Goal: Information Seeking & Learning: Learn about a topic

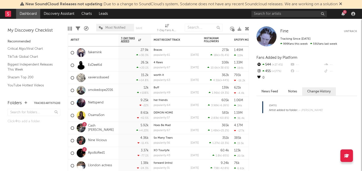
click at [277, 17] on div "5" at bounding box center [304, 14] width 106 height 10
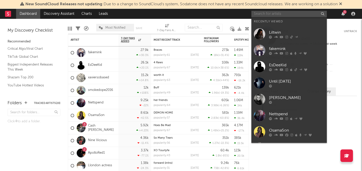
click at [276, 15] on input "text" at bounding box center [288, 14] width 75 height 6
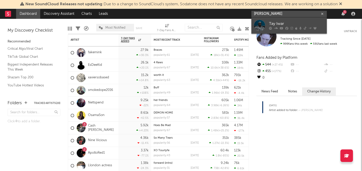
type input "tay iwar"
click at [279, 21] on div "Tay Iwar" at bounding box center [296, 24] width 55 height 6
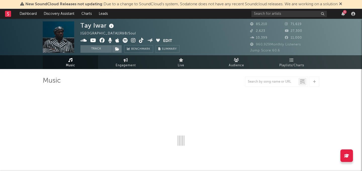
select select "6m"
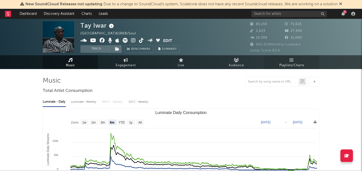
click at [302, 64] on span "Playlists/Charts" at bounding box center [291, 66] width 25 height 6
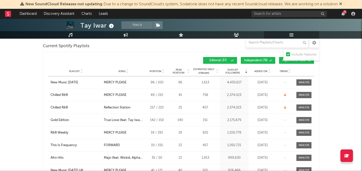
scroll to position [72, 0]
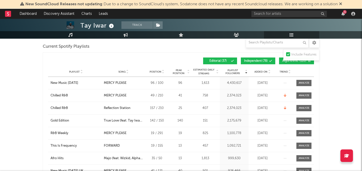
click at [267, 71] on span "Added On" at bounding box center [260, 71] width 13 height 3
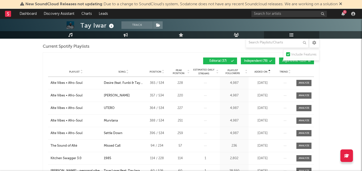
click at [267, 71] on span "Added On" at bounding box center [260, 71] width 13 height 3
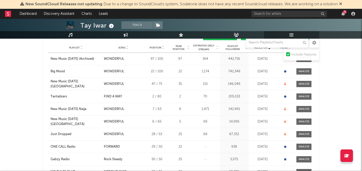
scroll to position [95, 0]
click at [82, 62] on div "Playlist New Music Friday (Archived) City Song WONDERFUL Position 97 / 100 Peak…" at bounding box center [181, 59] width 266 height 12
click at [82, 61] on div "New Music Friday (Archived)" at bounding box center [73, 59] width 44 height 5
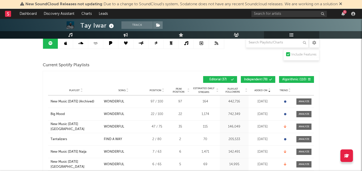
scroll to position [47, 0]
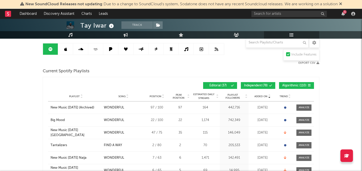
click at [68, 51] on link at bounding box center [65, 48] width 15 height 11
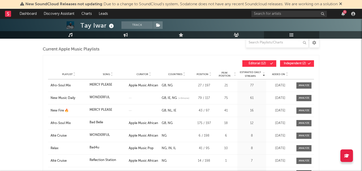
scroll to position [71, 0]
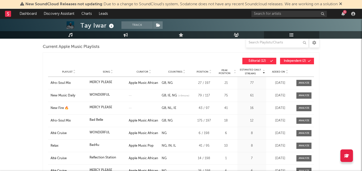
click at [279, 69] on div "Playlist Song Curator Genre Countries Country Chart Type Position Peak Position…" at bounding box center [181, 72] width 266 height 10
click at [279, 72] on span "Added On" at bounding box center [278, 71] width 13 height 3
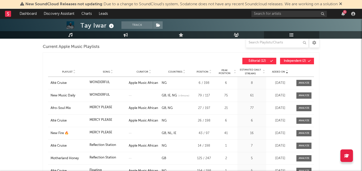
click at [279, 72] on span "Added On" at bounding box center [278, 71] width 13 height 3
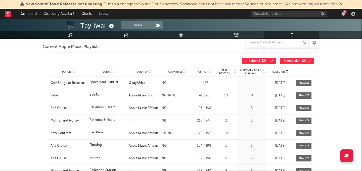
click at [279, 72] on span "Added On" at bounding box center [278, 71] width 13 height 3
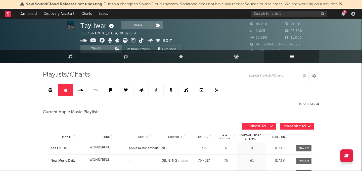
scroll to position [0, 0]
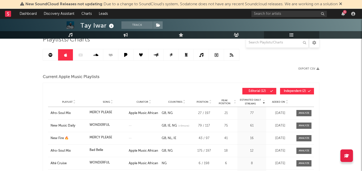
scroll to position [43, 0]
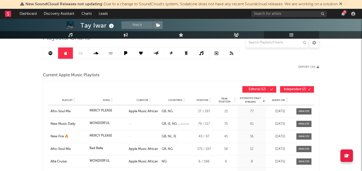
click at [281, 99] on span "Added On" at bounding box center [278, 100] width 13 height 3
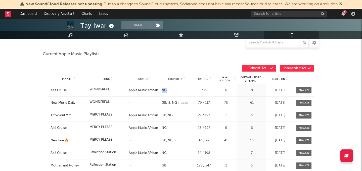
scroll to position [64, 0]
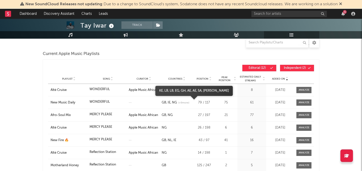
click at [185, 103] on span "(+ 9 more)" at bounding box center [183, 103] width 11 height 4
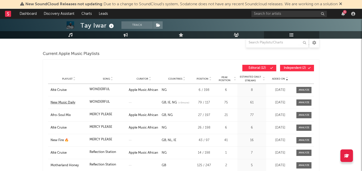
click at [68, 103] on div "New Music Daily" at bounding box center [69, 102] width 36 height 5
click at [73, 102] on div "New Music Daily" at bounding box center [69, 102] width 36 height 5
drag, startPoint x: 157, startPoint y: 102, endPoint x: 178, endPoint y: 102, distance: 21.1
click at [178, 102] on div "Playlist New Music Daily Song WONDERFUL Curator Genre Countries GB IE NG (+ 9 m…" at bounding box center [181, 102] width 266 height 12
copy div "Genre Countries GB IE NG"
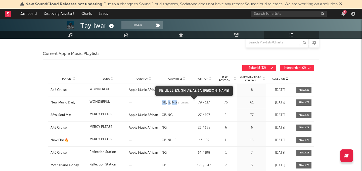
click at [187, 91] on link "AE" at bounding box center [188, 90] width 5 height 3
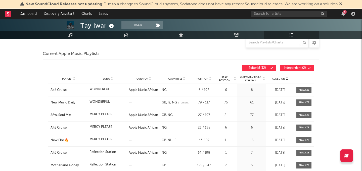
click at [207, 54] on div "Current Apple Music Playlists" at bounding box center [181, 54] width 276 height 9
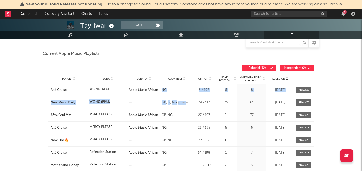
drag, startPoint x: 184, startPoint y: 102, endPoint x: 162, endPoint y: 91, distance: 25.3
click at [162, 91] on div "Playlist Alté Cruise Song WONDERFUL Curator Apple Music African Genre Countries…" at bounding box center [181, 147] width 266 height 126
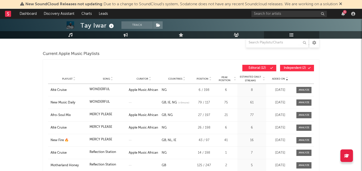
click at [158, 103] on div at bounding box center [144, 102] width 30 height 1
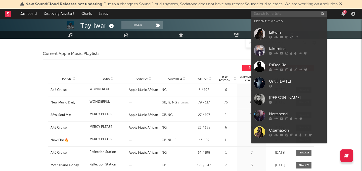
click at [275, 16] on input "text" at bounding box center [288, 14] width 75 height 6
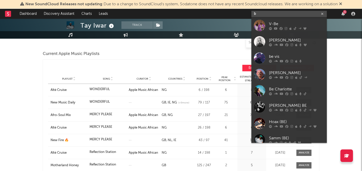
scroll to position [0, 0]
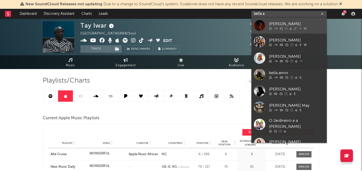
type input "bella a"
click at [305, 23] on div "Bella Alubo" at bounding box center [296, 24] width 55 height 6
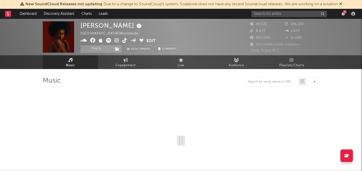
select select "6m"
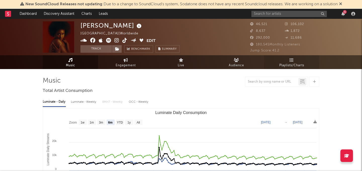
select select "6m"
click at [295, 65] on span "Playlists/Charts" at bounding box center [291, 66] width 25 height 6
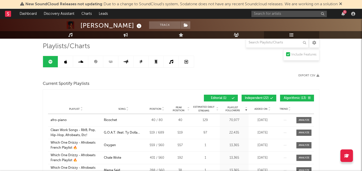
scroll to position [37, 0]
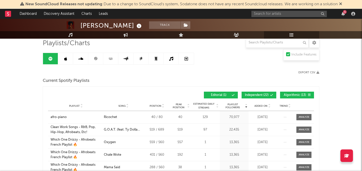
click at [70, 61] on link at bounding box center [65, 58] width 15 height 11
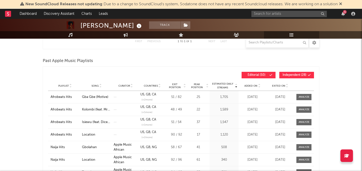
scroll to position [140, 0]
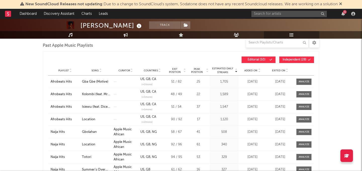
click at [254, 71] on span "Added On" at bounding box center [250, 70] width 13 height 3
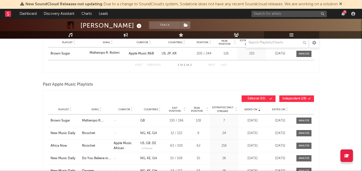
scroll to position [98, 0]
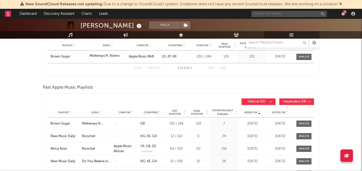
click at [275, 14] on input "text" at bounding box center [288, 14] width 75 height 6
click at [298, 13] on input "different hits" at bounding box center [288, 14] width 75 height 6
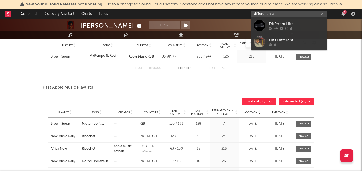
click at [298, 13] on input "different hits" at bounding box center [288, 14] width 75 height 6
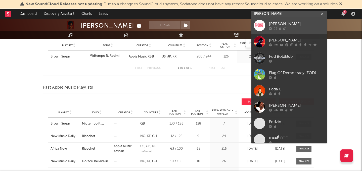
type input "fode"
click at [296, 20] on link "FODÉ" at bounding box center [288, 25] width 75 height 16
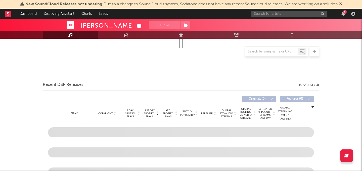
select select "1w"
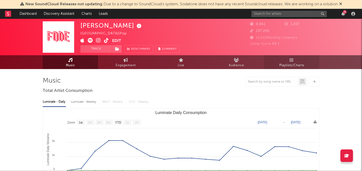
click at [281, 59] on link "Playlists/Charts" at bounding box center [291, 62] width 55 height 14
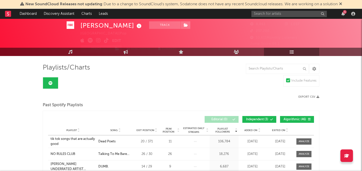
scroll to position [146, 0]
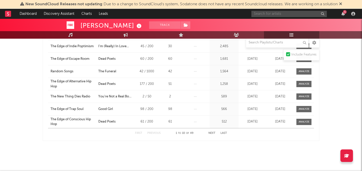
click at [288, 16] on input "text" at bounding box center [288, 14] width 75 height 6
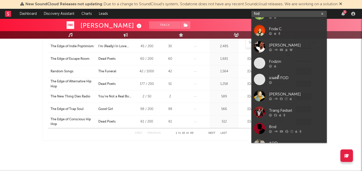
scroll to position [70, 0]
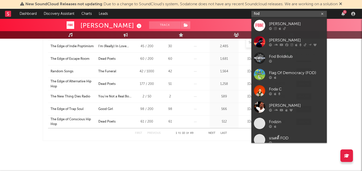
click at [284, 13] on input "fod" at bounding box center [288, 14] width 75 height 6
paste input "Bella Alubo"
type input "Bella Alubo"
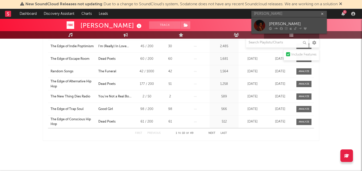
click at [294, 23] on div "Bella Alubo" at bounding box center [296, 24] width 55 height 6
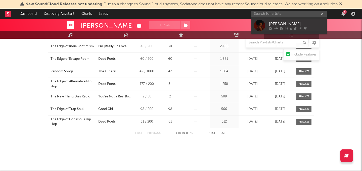
scroll to position [12, 0]
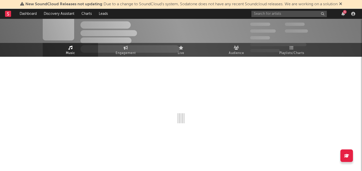
select select "6m"
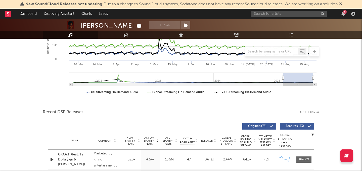
scroll to position [0, 0]
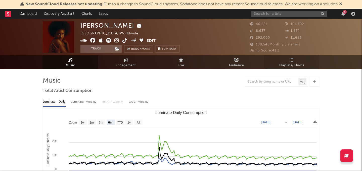
click at [307, 58] on link "Playlists/Charts" at bounding box center [291, 62] width 55 height 14
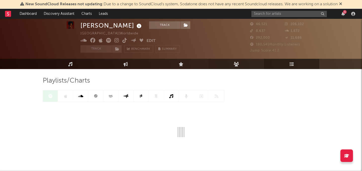
scroll to position [11, 0]
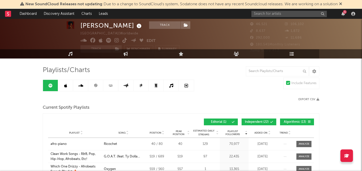
click at [67, 86] on link at bounding box center [65, 85] width 15 height 11
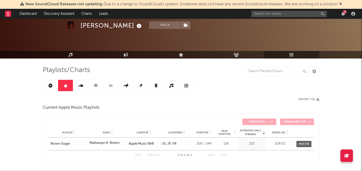
scroll to position [56, 0]
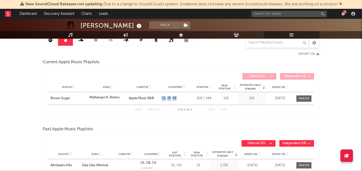
drag, startPoint x: 161, startPoint y: 98, endPoint x: 185, endPoint y: 98, distance: 24.4
click at [185, 98] on div "Countries US JP KR" at bounding box center [176, 98] width 33 height 5
copy div "US JP KR"
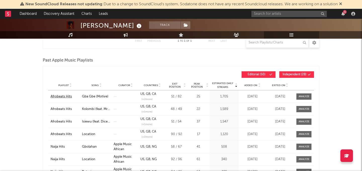
scroll to position [123, 0]
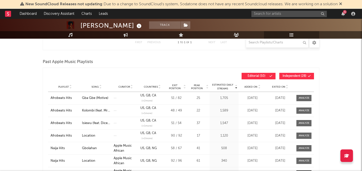
click at [252, 88] on span "Added On" at bounding box center [250, 86] width 13 height 3
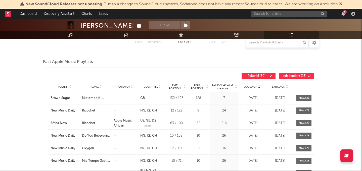
click at [64, 109] on div "New Music Daily" at bounding box center [65, 110] width 29 height 5
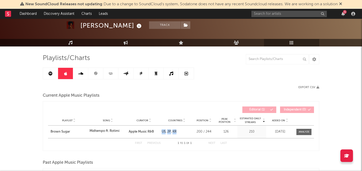
scroll to position [28, 0]
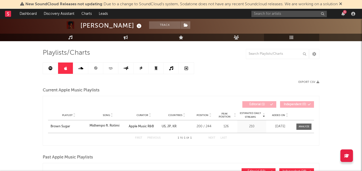
click at [56, 126] on div "Brown Sugar" at bounding box center [69, 126] width 36 height 5
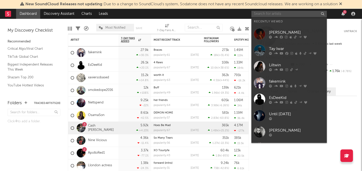
click at [274, 15] on input "text" at bounding box center [288, 14] width 75 height 6
paste input "Cupid - The Linedance King"
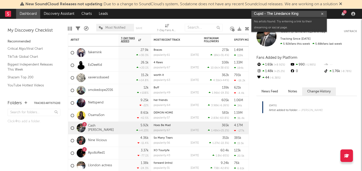
drag, startPoint x: 264, startPoint y: 14, endPoint x: 316, endPoint y: 14, distance: 52.0
click at [316, 14] on input "Cupid - The Linedance King" at bounding box center [288, 14] width 75 height 6
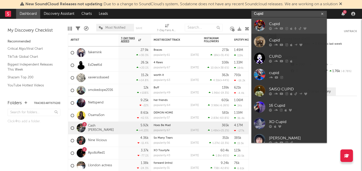
type input "Cupid"
click at [299, 19] on link "Cupid" at bounding box center [288, 25] width 75 height 16
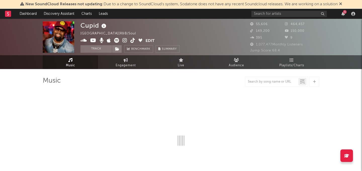
select select "6m"
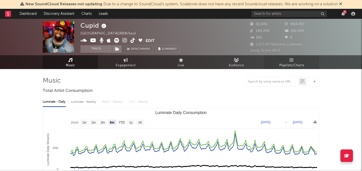
click at [283, 56] on link "Playlists/Charts" at bounding box center [291, 62] width 55 height 14
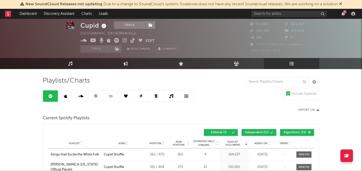
scroll to position [8, 0]
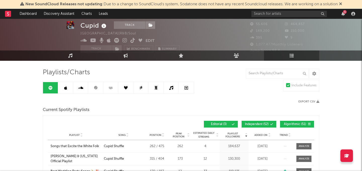
click at [70, 84] on link at bounding box center [65, 87] width 15 height 11
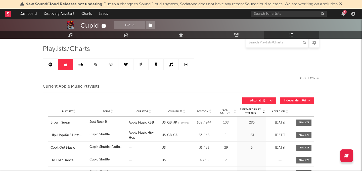
scroll to position [52, 0]
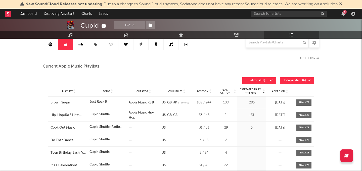
click at [282, 90] on span "Added On" at bounding box center [278, 91] width 13 height 3
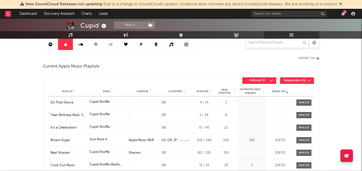
click at [282, 90] on span "Added On" at bounding box center [278, 91] width 13 height 3
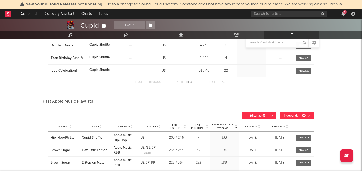
scroll to position [180, 0]
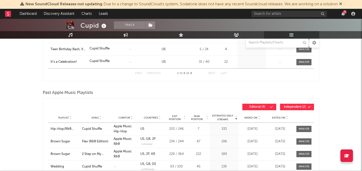
click at [283, 119] on div "Exited On" at bounding box center [279, 118] width 25 height 4
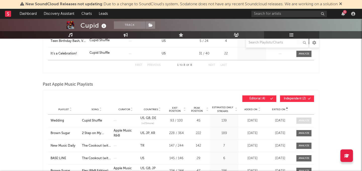
scroll to position [190, 0]
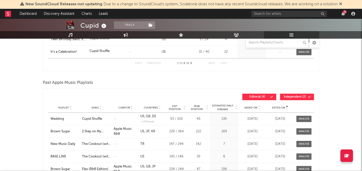
click at [280, 105] on div "Playlist Song Curator Genre Countries Country Chart Type Exit Position Peak Pos…" at bounding box center [181, 108] width 266 height 10
click at [280, 107] on span "Exited On" at bounding box center [278, 107] width 13 height 3
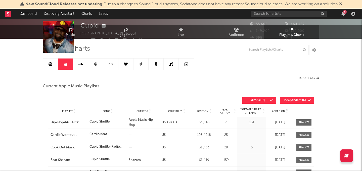
scroll to position [0, 0]
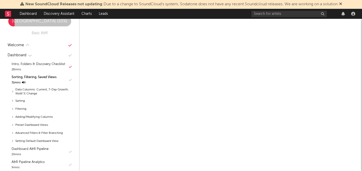
scroll to position [12, 0]
